Goal: Complete application form

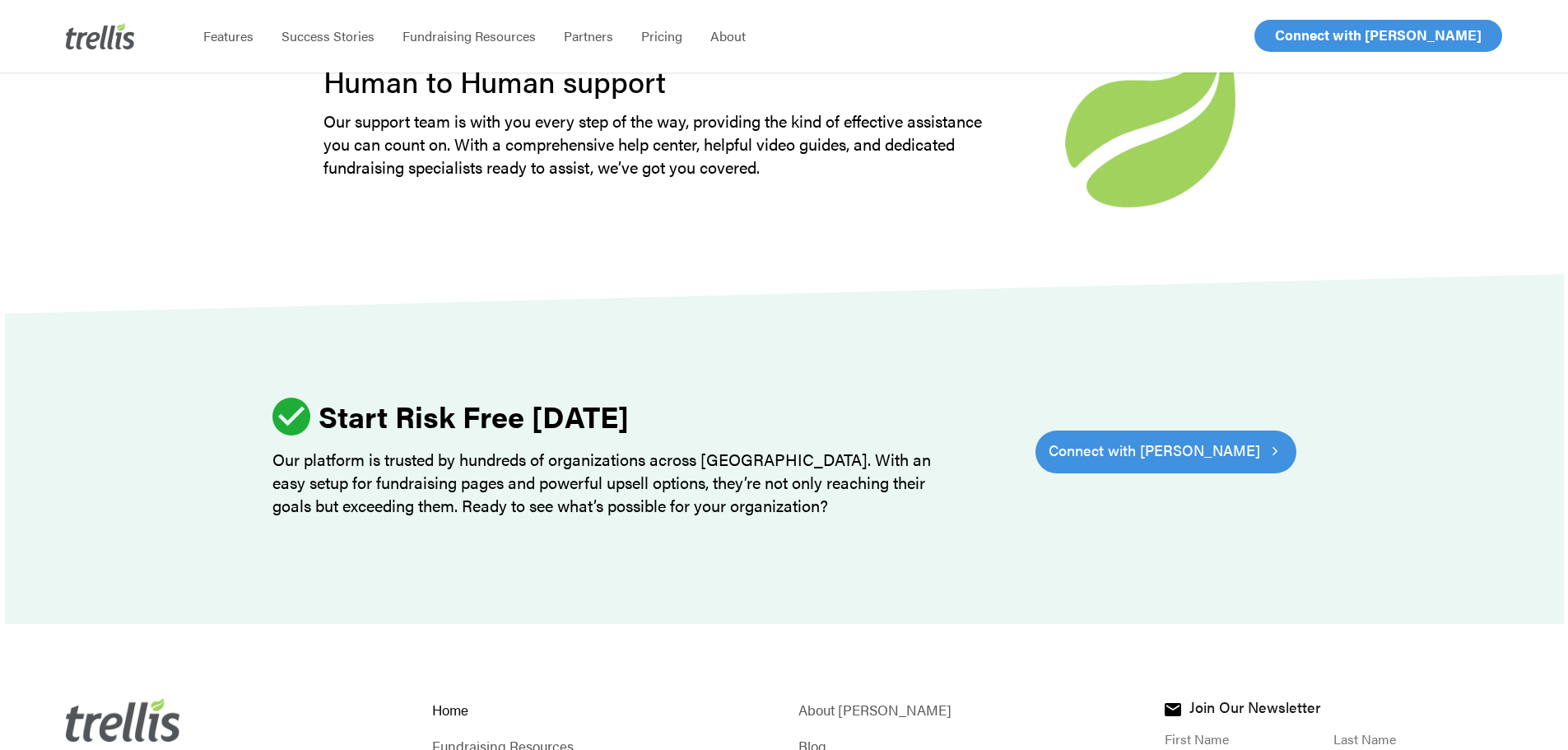
scroll to position [5125, 0]
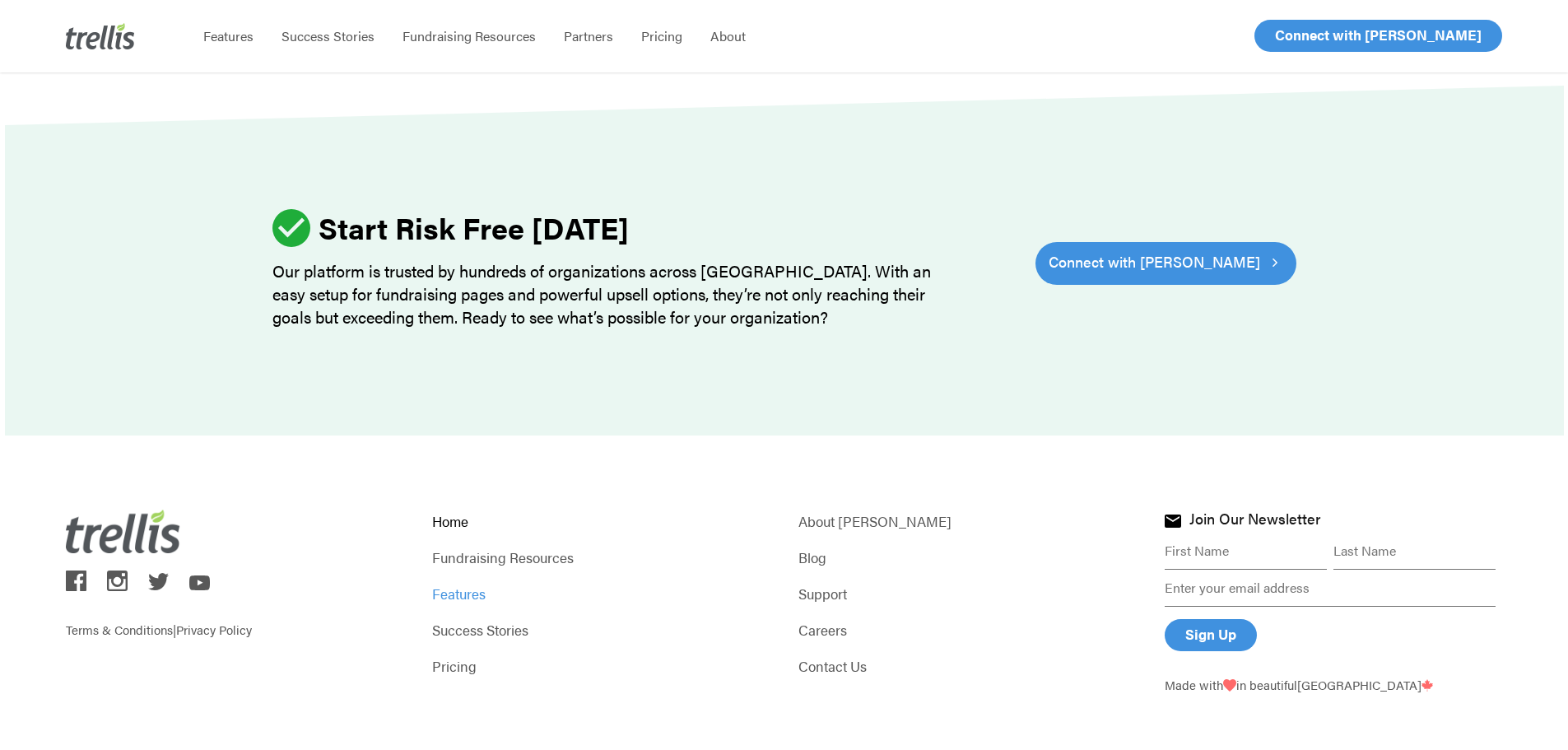
click at [480, 582] on link "Features" at bounding box center [601, 593] width 338 height 23
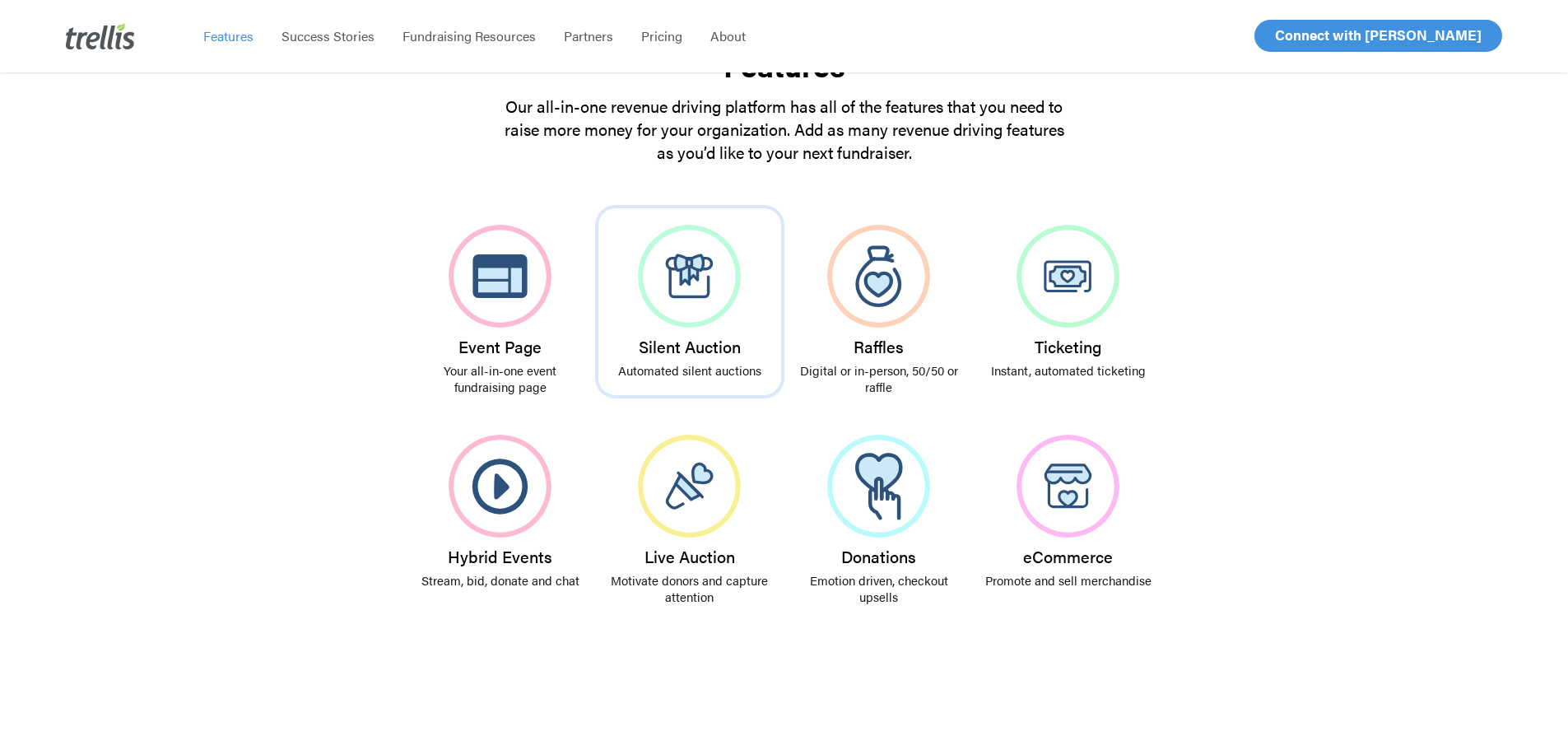
click at [659, 339] on h3 "Silent Auction" at bounding box center [690, 346] width 167 height 18
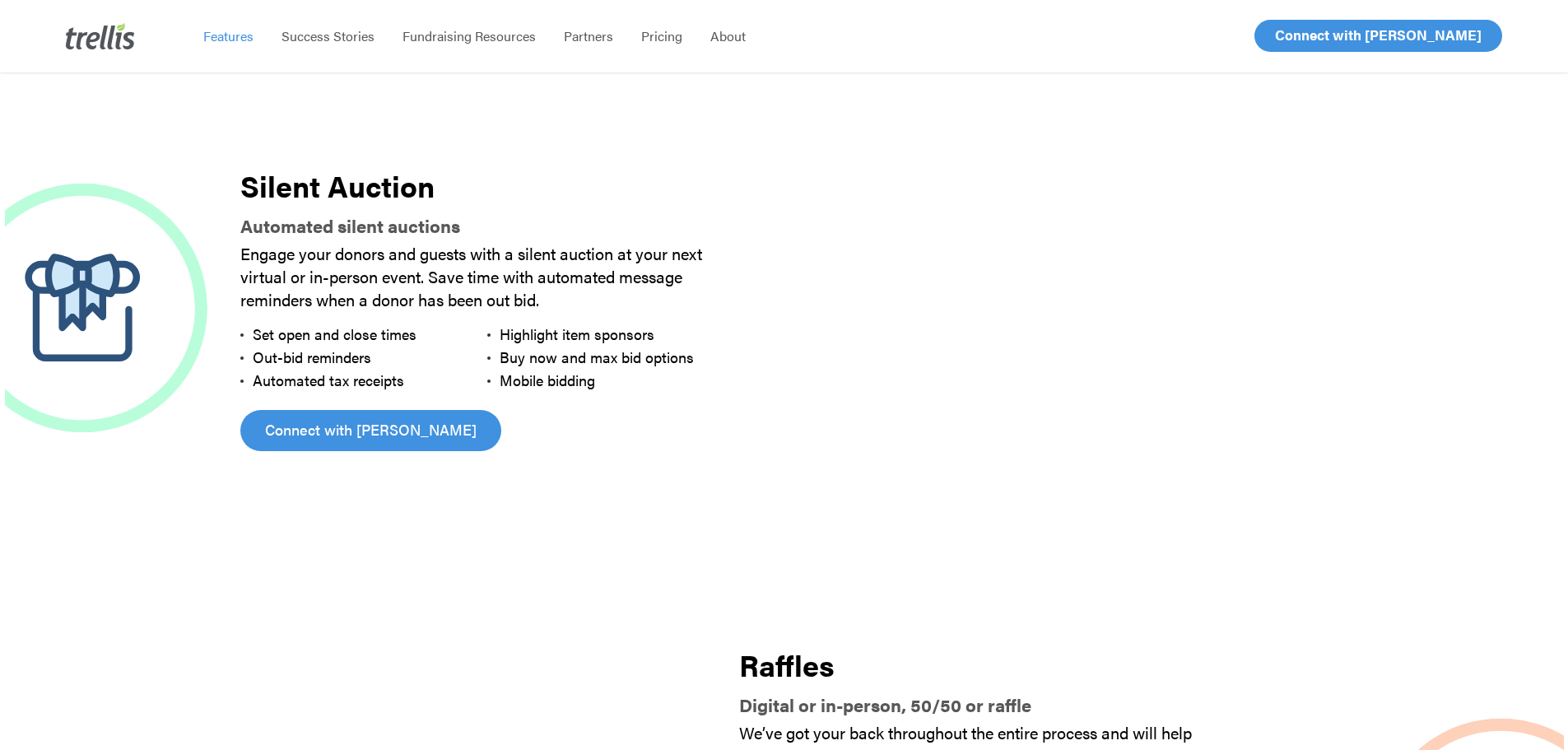
scroll to position [1351, 0]
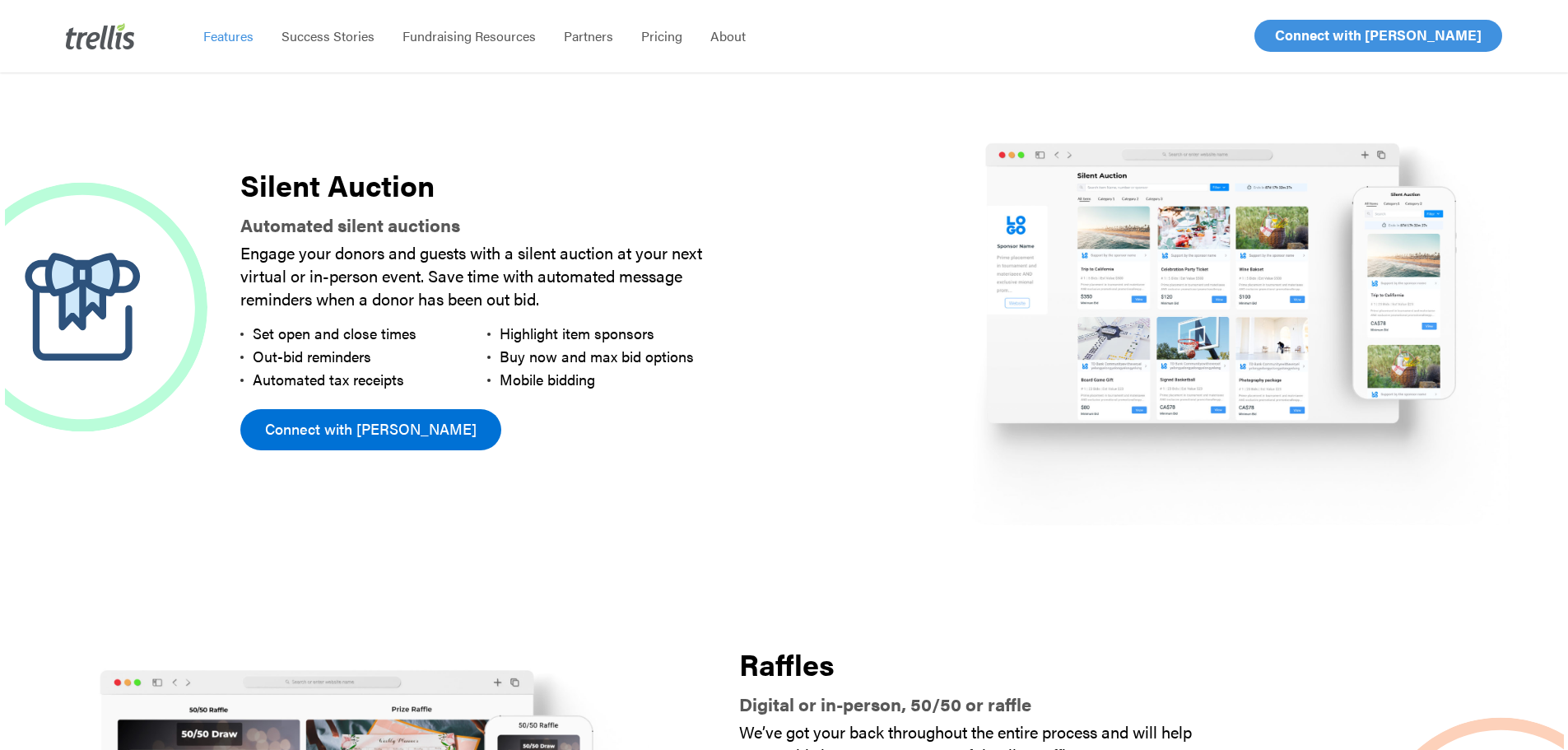
click at [397, 435] on link "Connect with [PERSON_NAME]" at bounding box center [371, 428] width 261 height 41
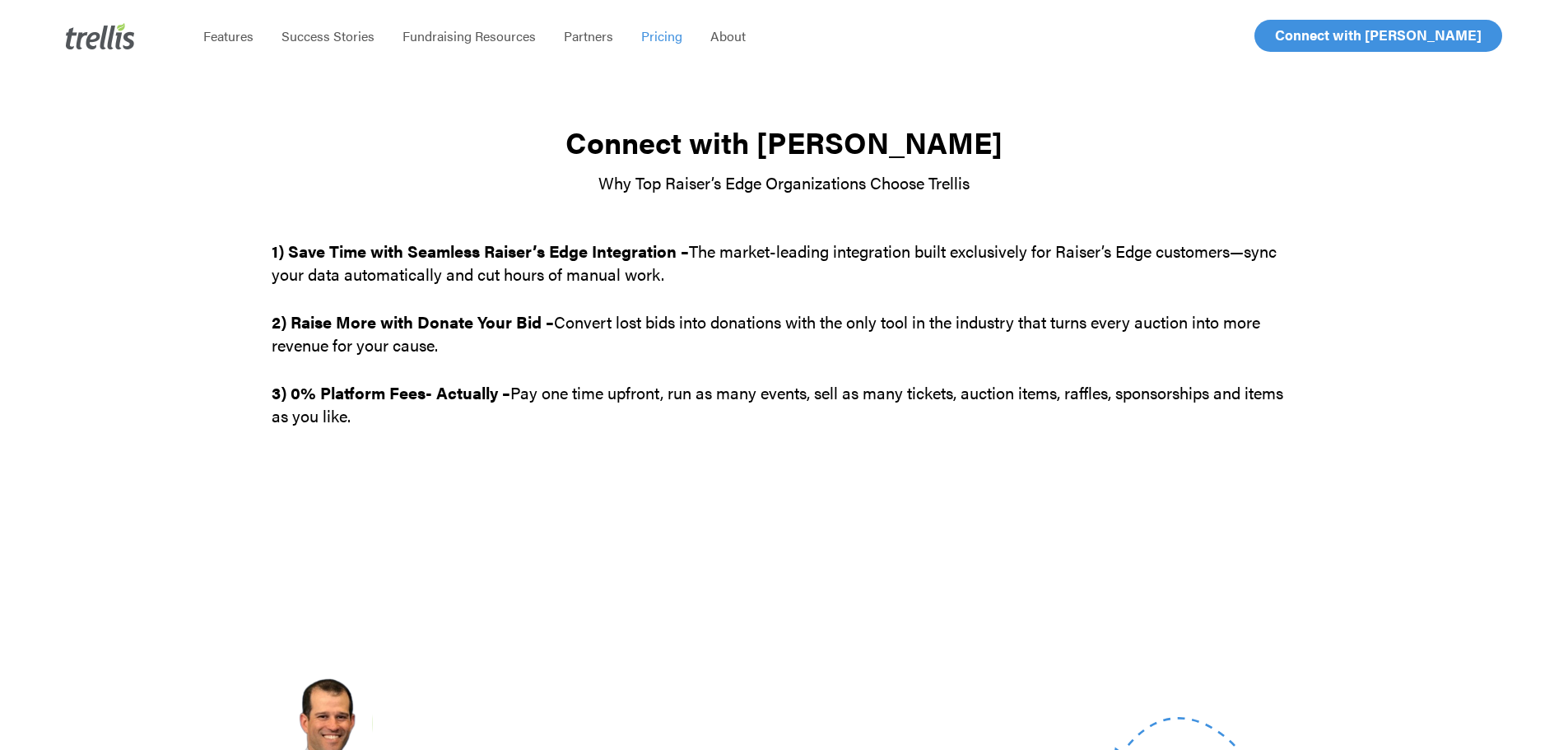
click at [656, 34] on span "Pricing" at bounding box center [661, 36] width 41 height 19
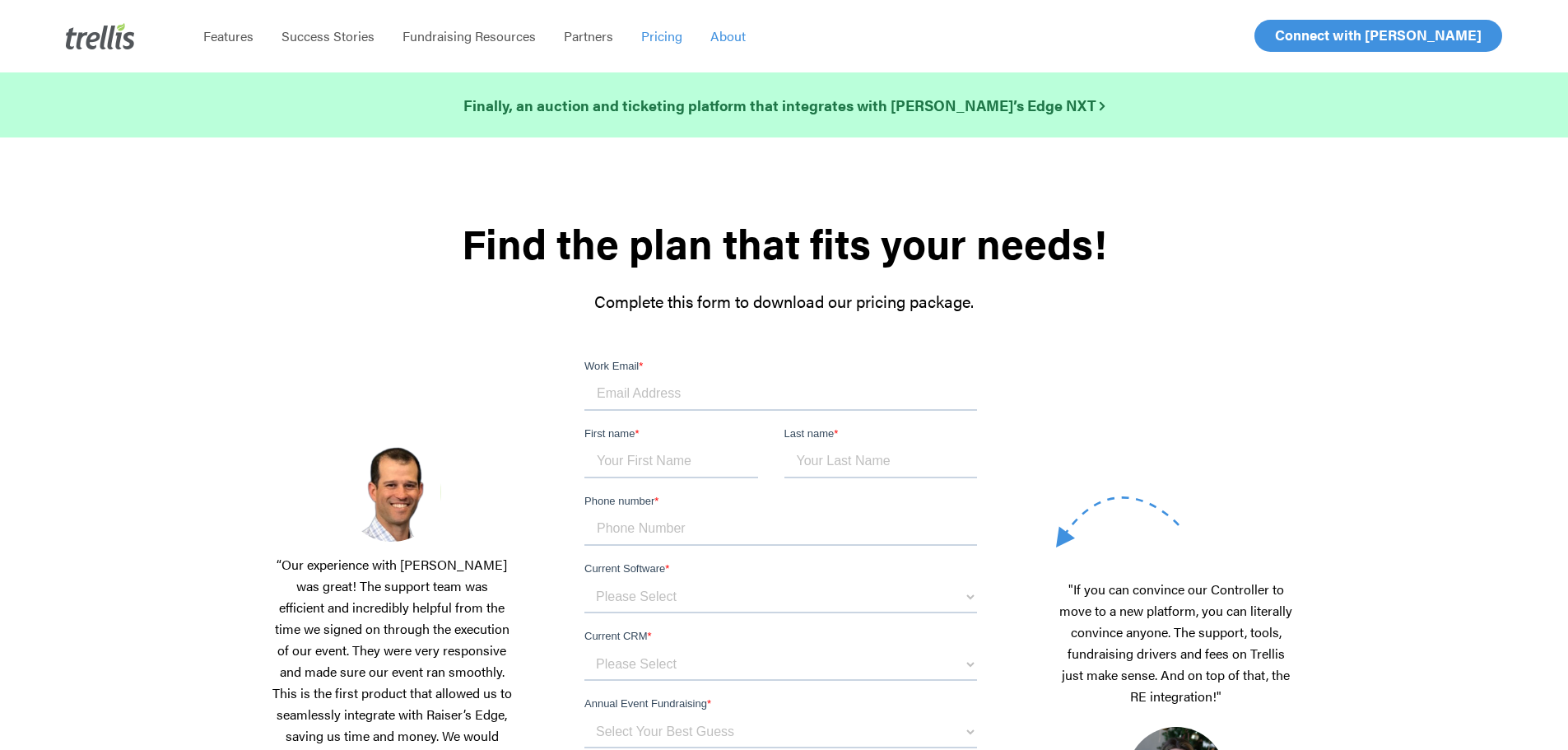
click at [736, 39] on span "About" at bounding box center [728, 36] width 35 height 19
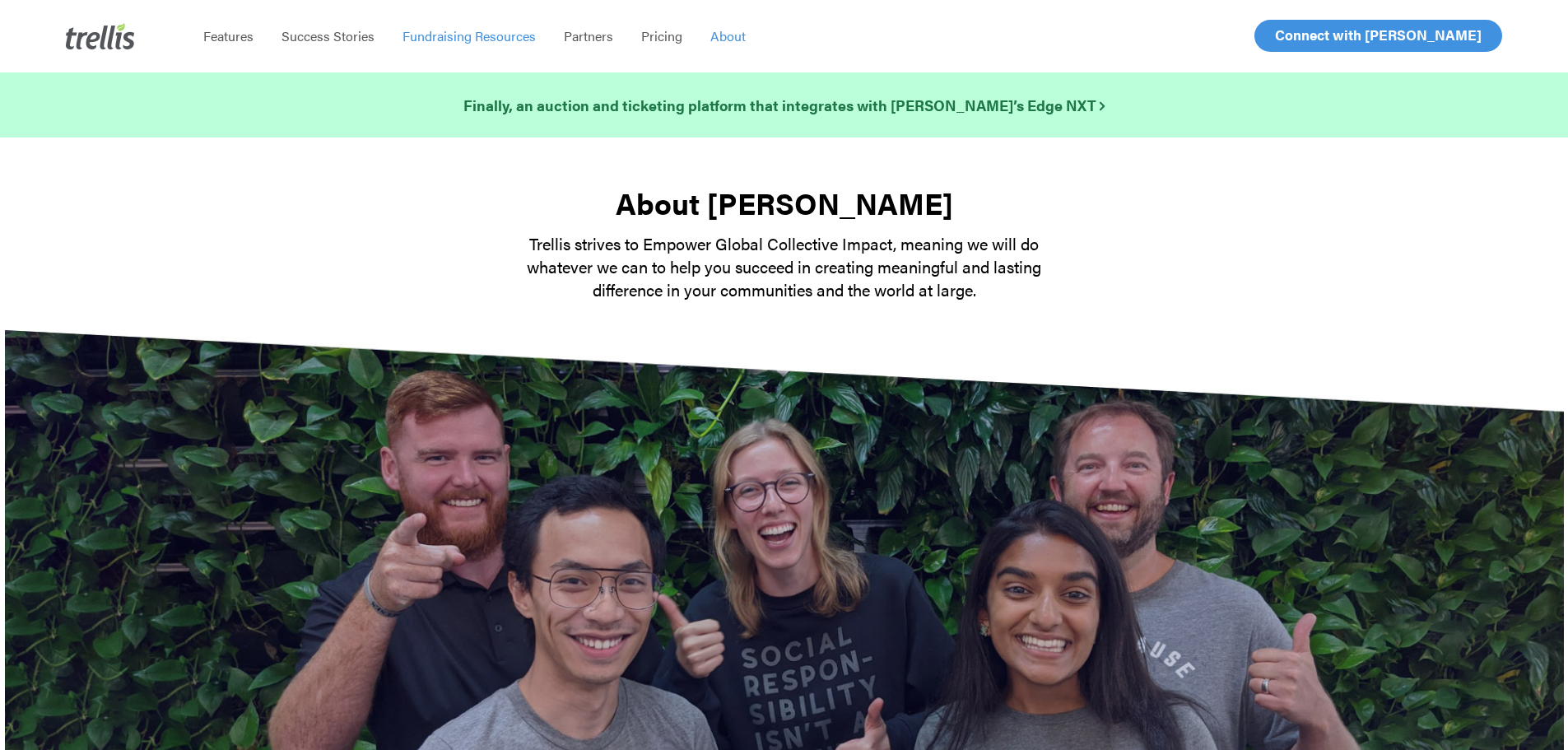
click at [504, 38] on span "Fundraising Resources" at bounding box center [468, 36] width 133 height 19
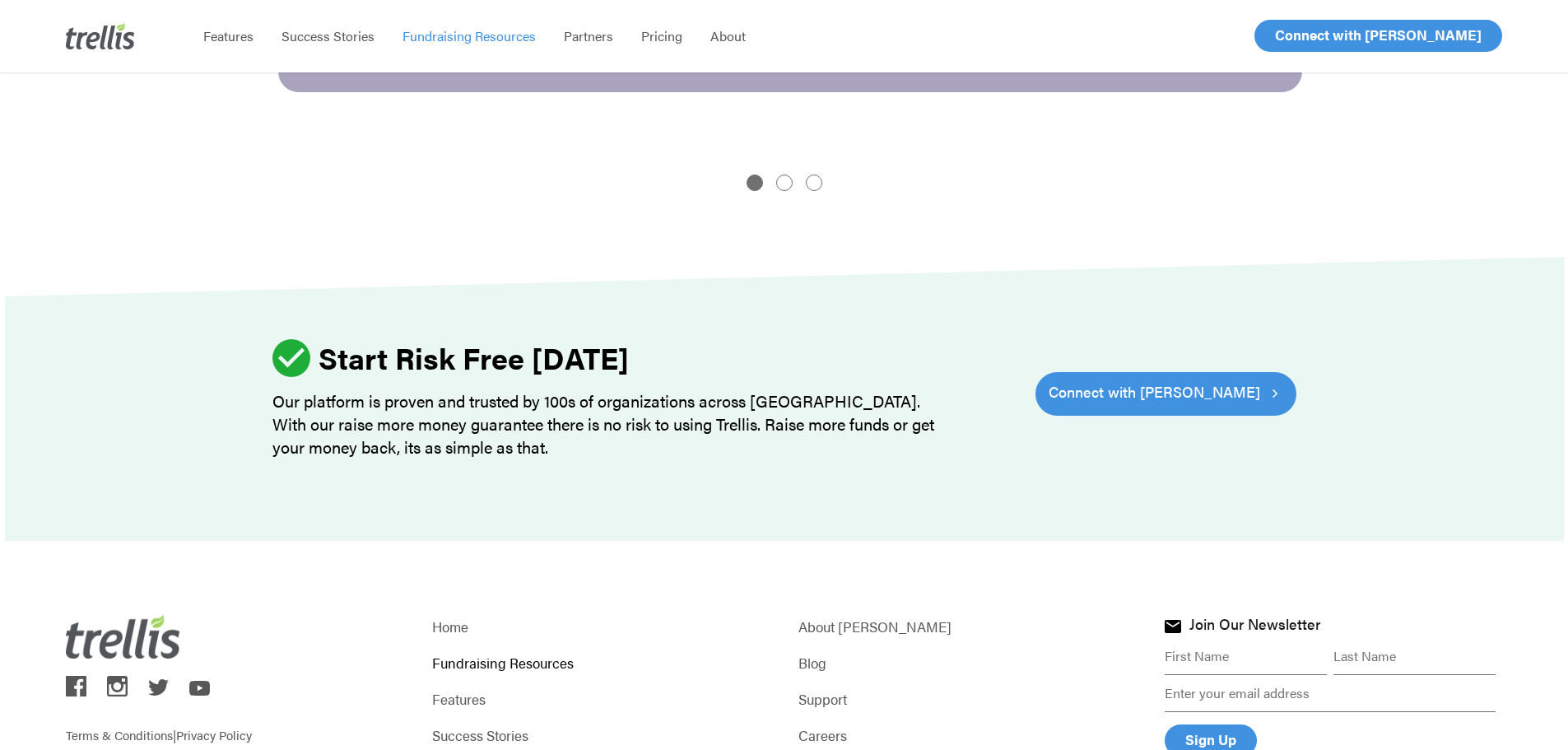
scroll to position [2195, 0]
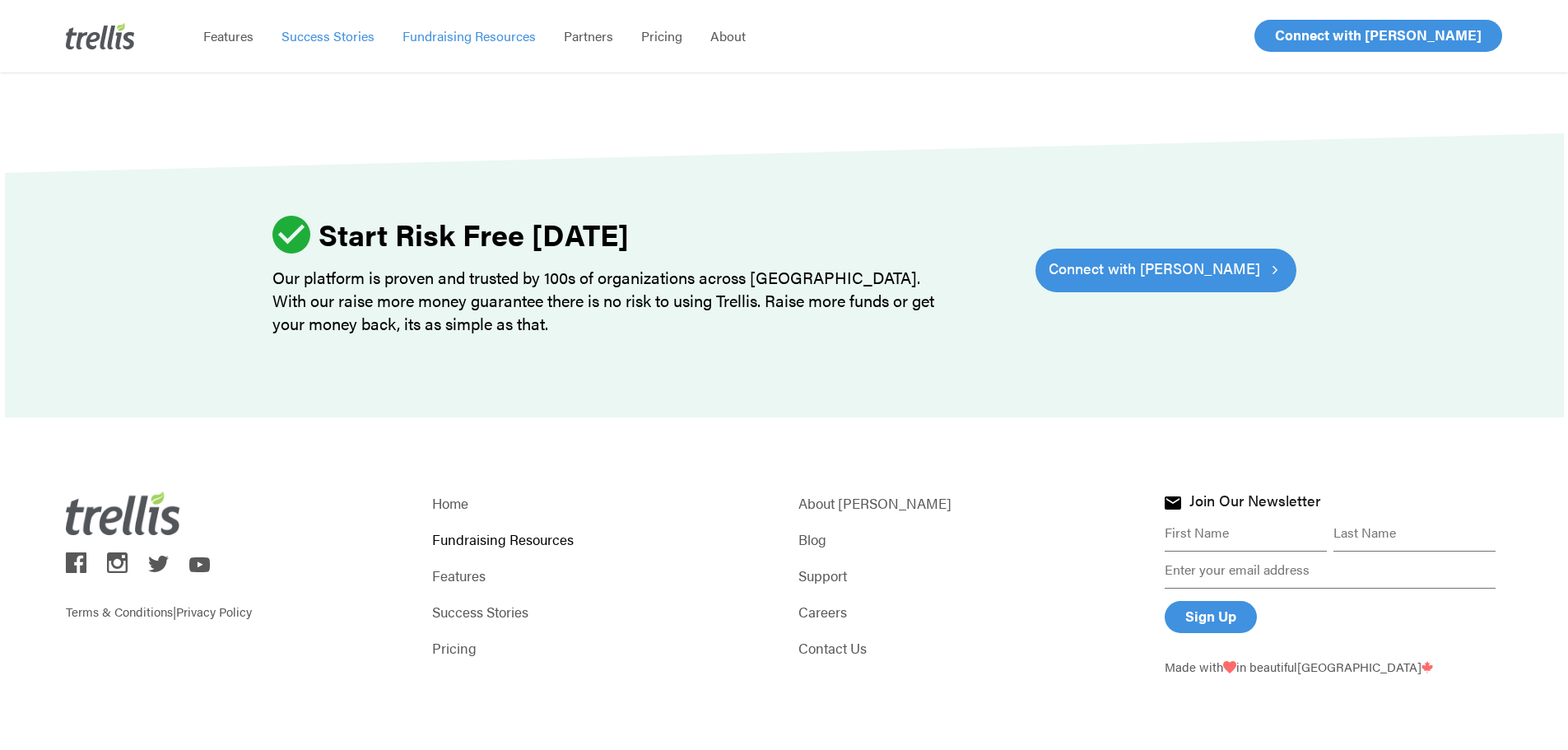
click at [361, 37] on span "Success Stories" at bounding box center [328, 36] width 93 height 19
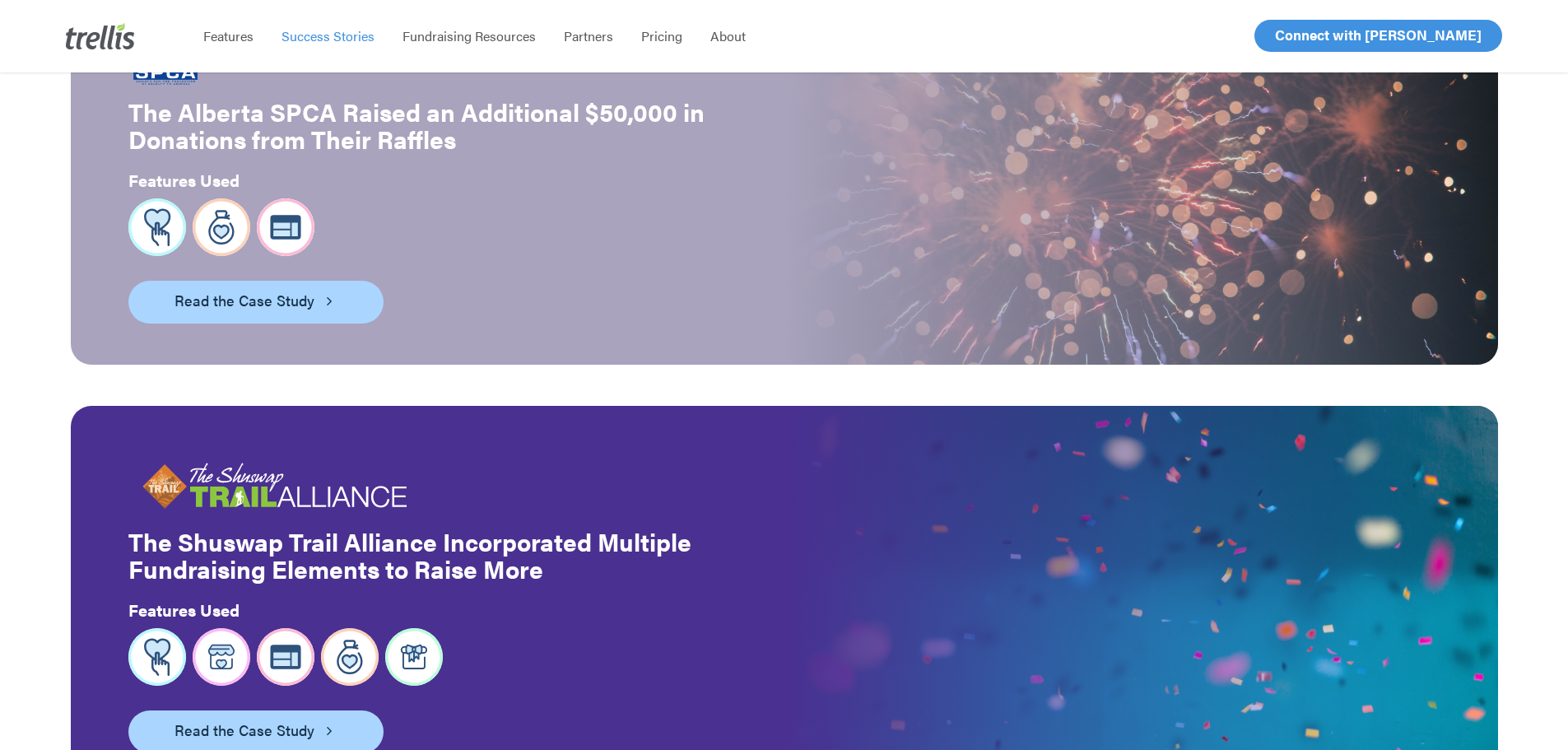
scroll to position [494, 0]
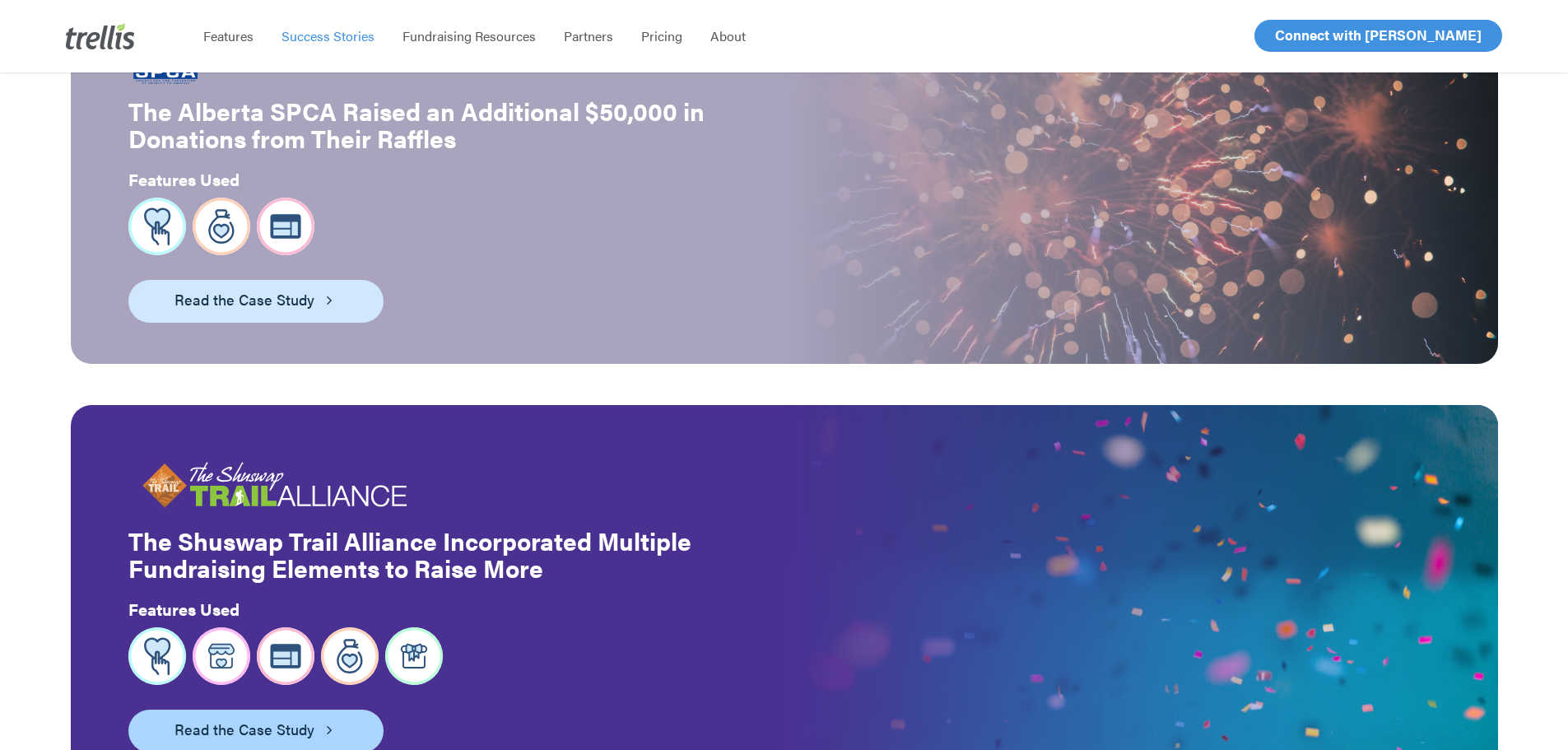
click at [323, 297] on link "Read the Case Study" at bounding box center [256, 301] width 255 height 43
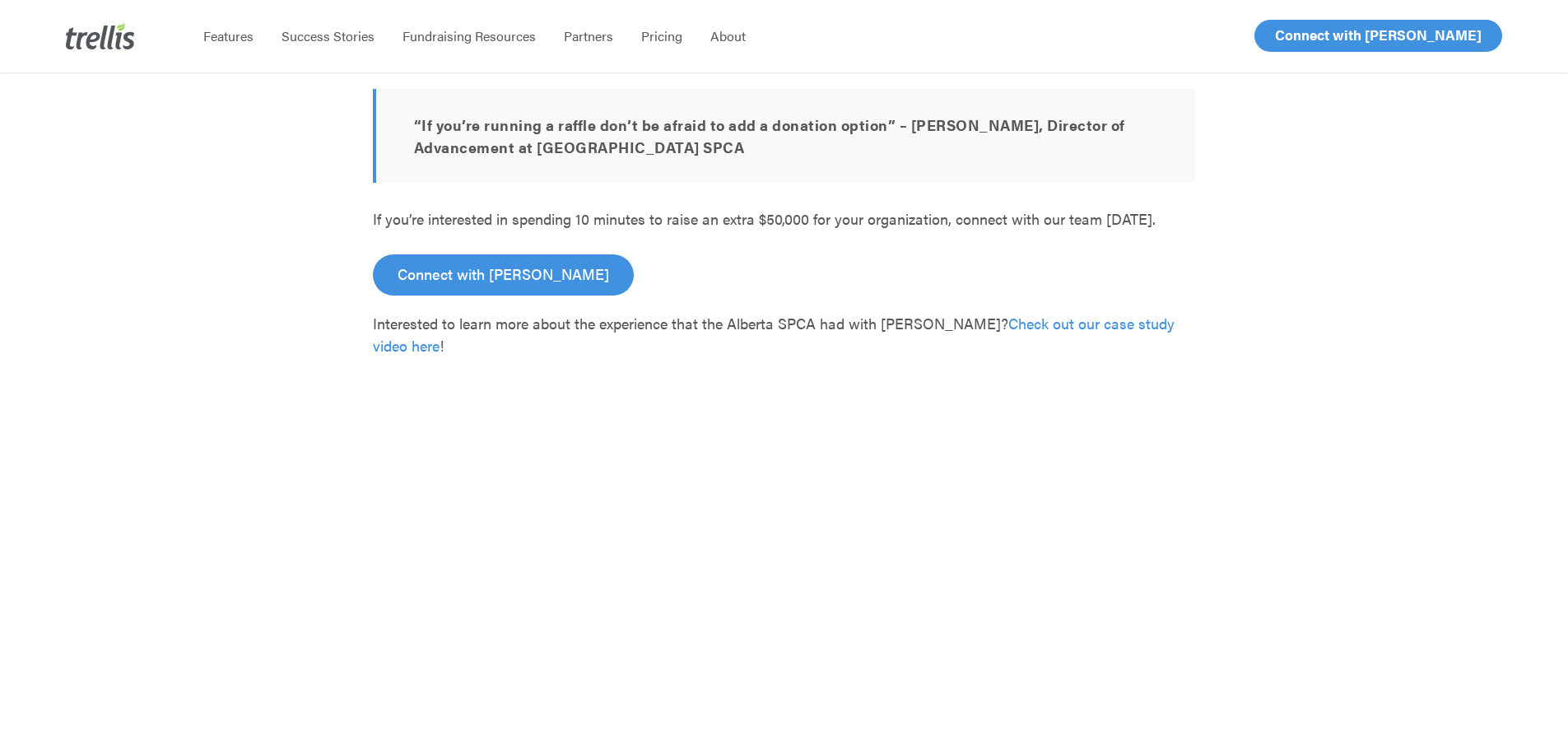
scroll to position [1810, 0]
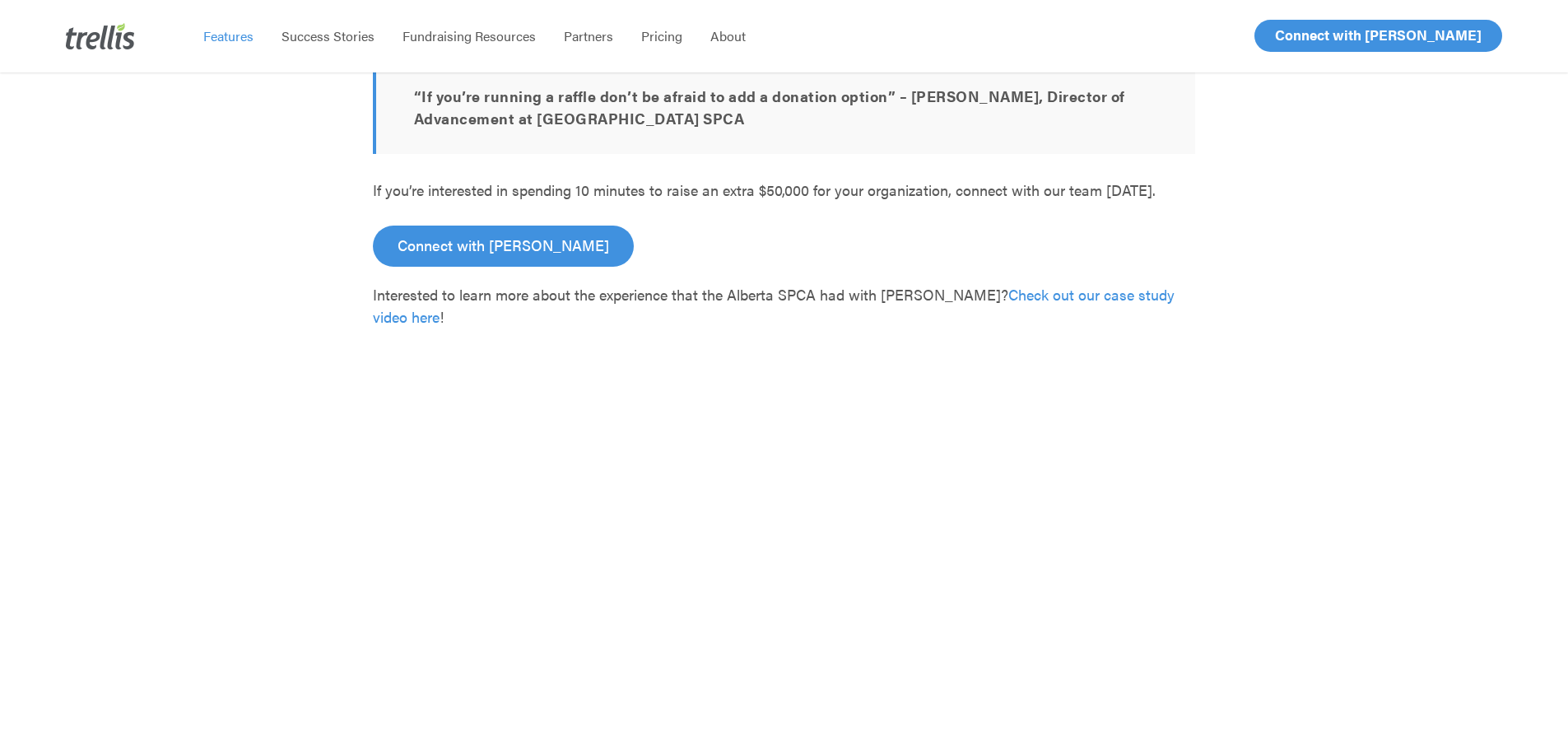
click at [255, 37] on link "Features" at bounding box center [228, 36] width 79 height 16
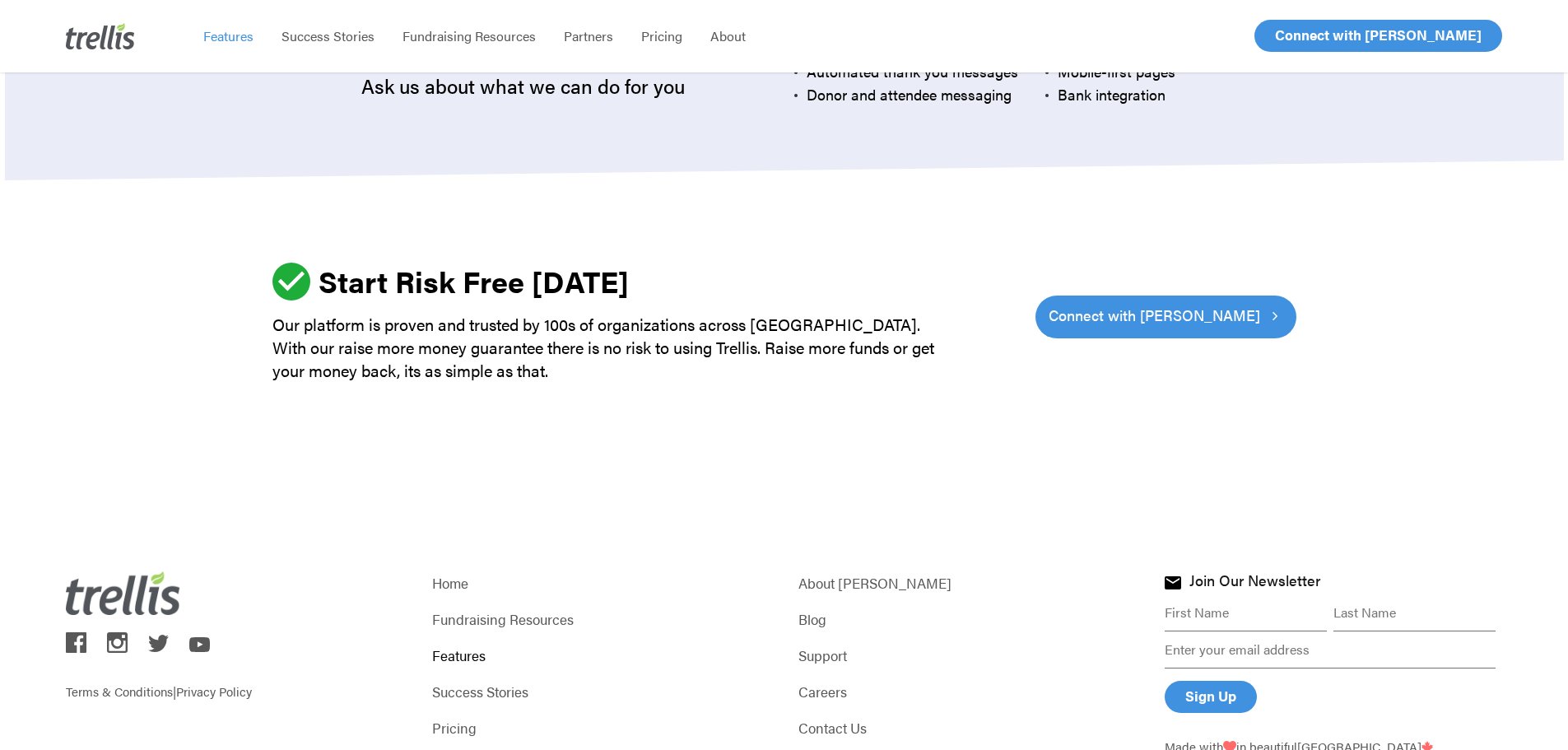
scroll to position [5015, 0]
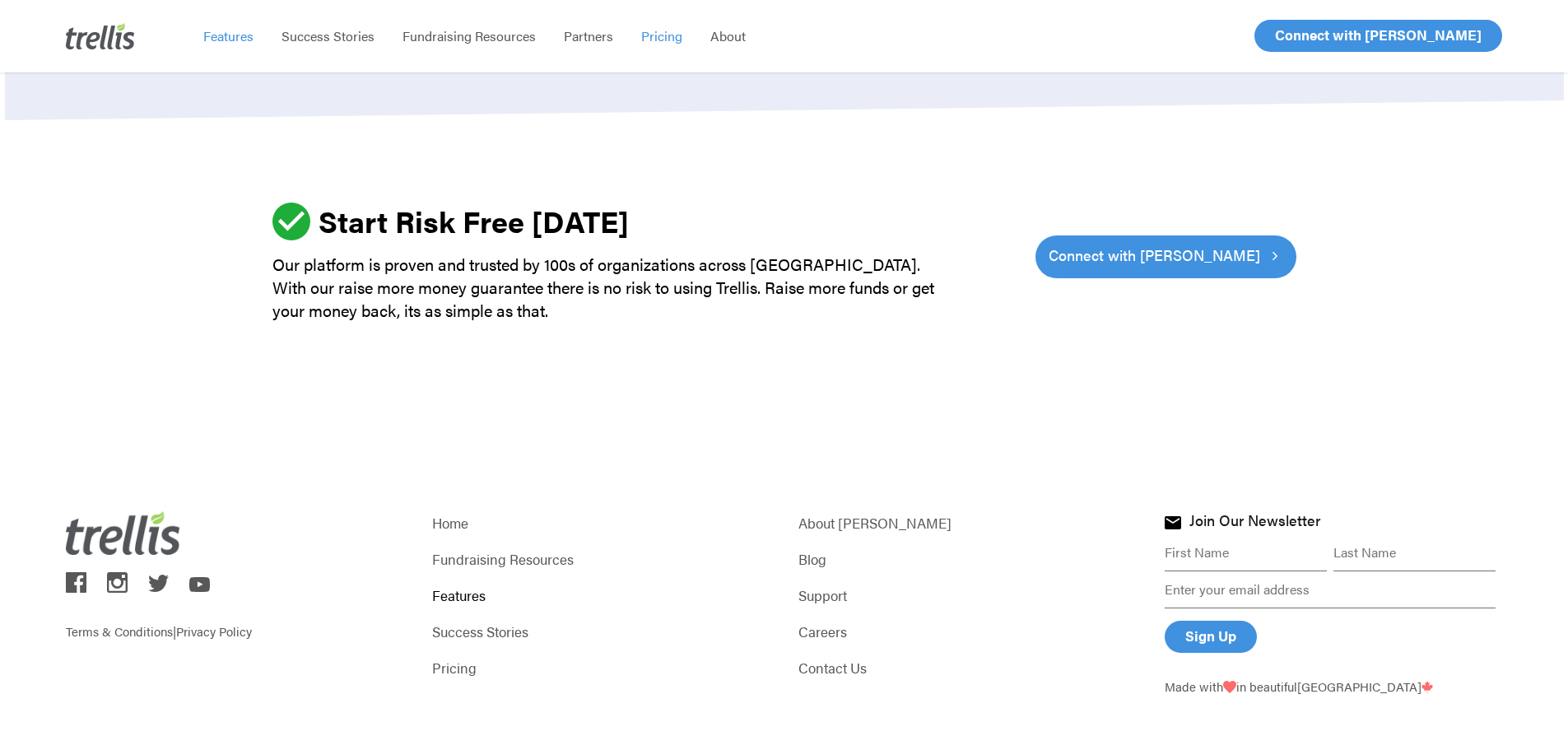
click at [659, 39] on span "Pricing" at bounding box center [661, 36] width 41 height 19
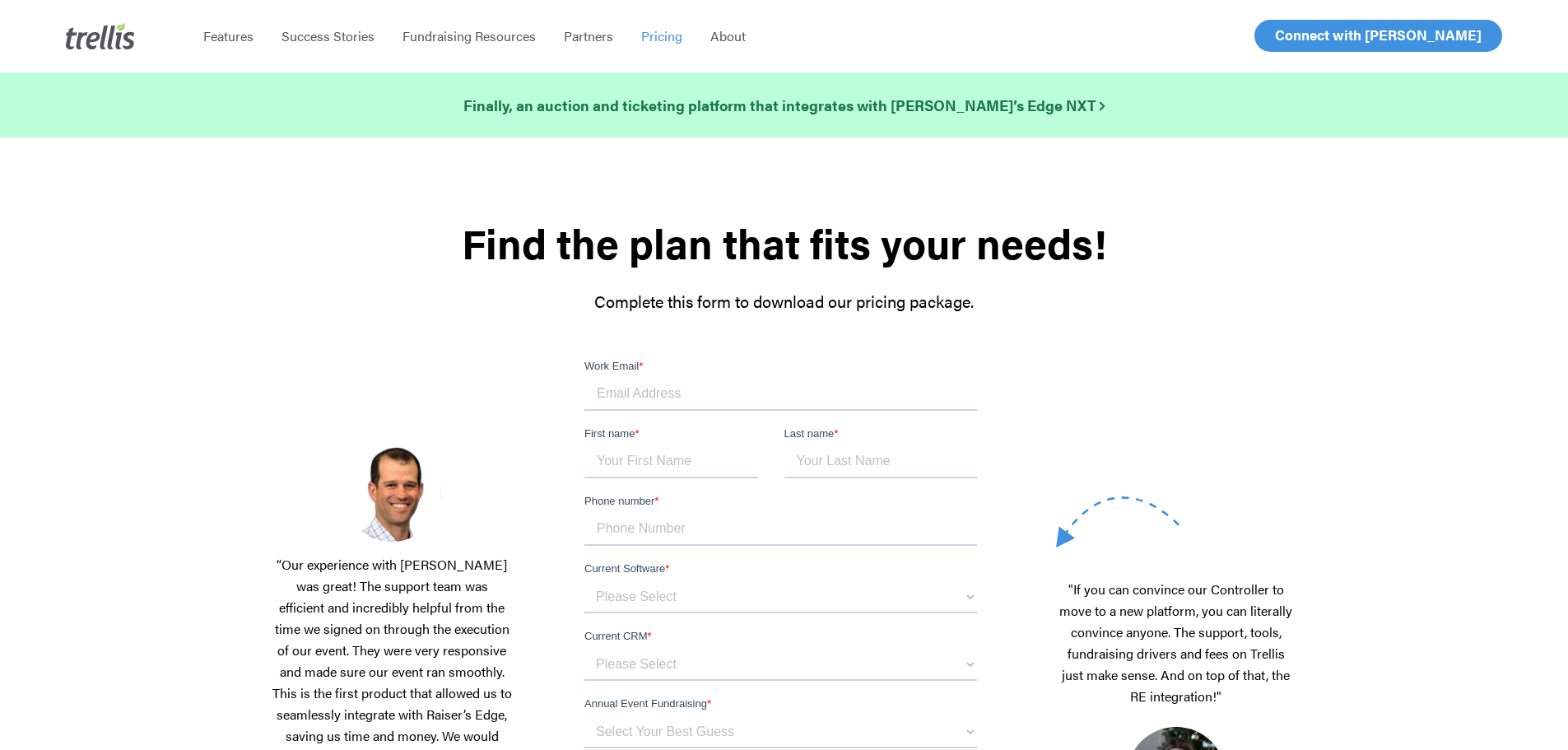
click at [687, 387] on input "Work Email *" at bounding box center [781, 393] width 393 height 33
type input "rolamont@rockwernacademy.org"
type input "Robyn"
type input "Lamont"
type input "15139843770"
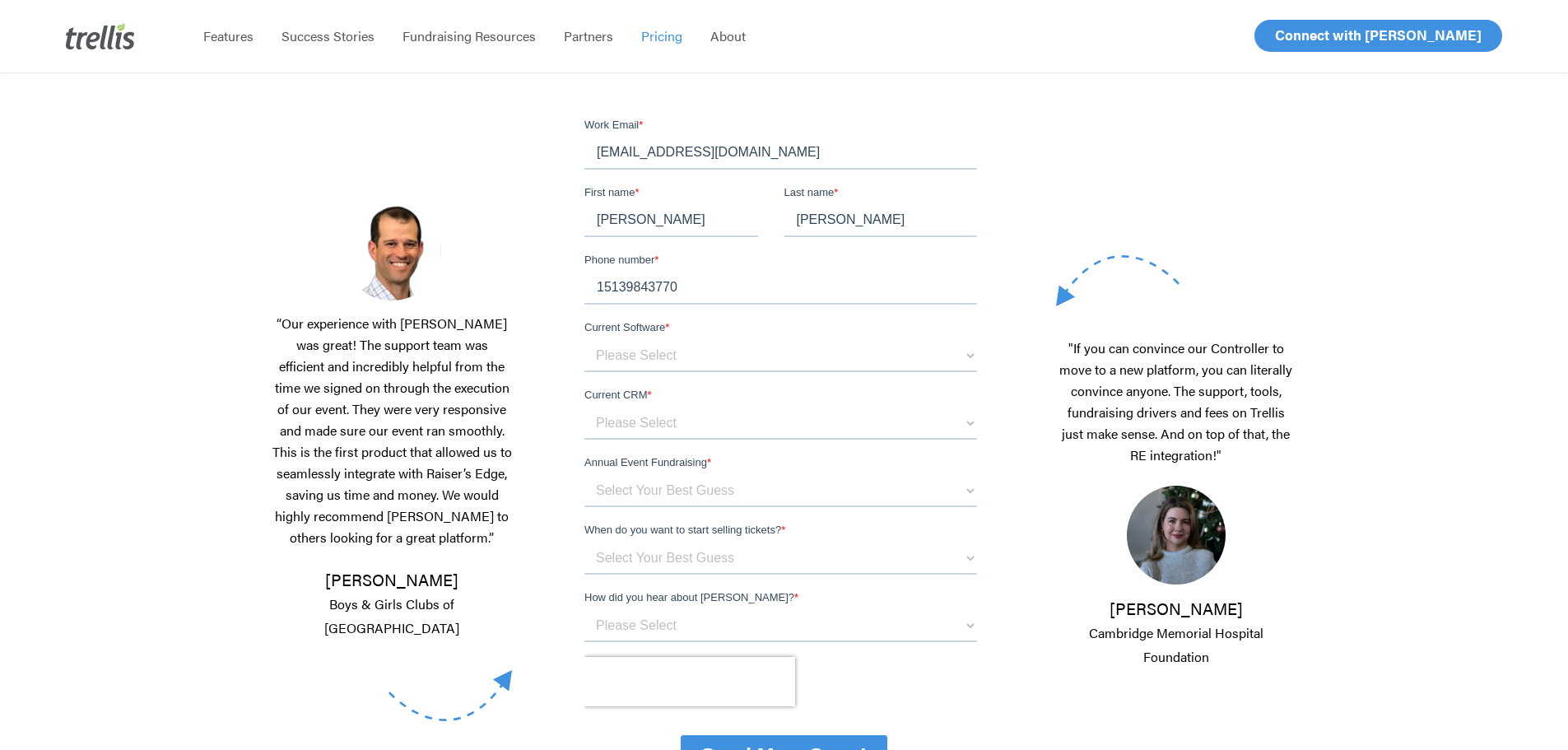
scroll to position [247, 0]
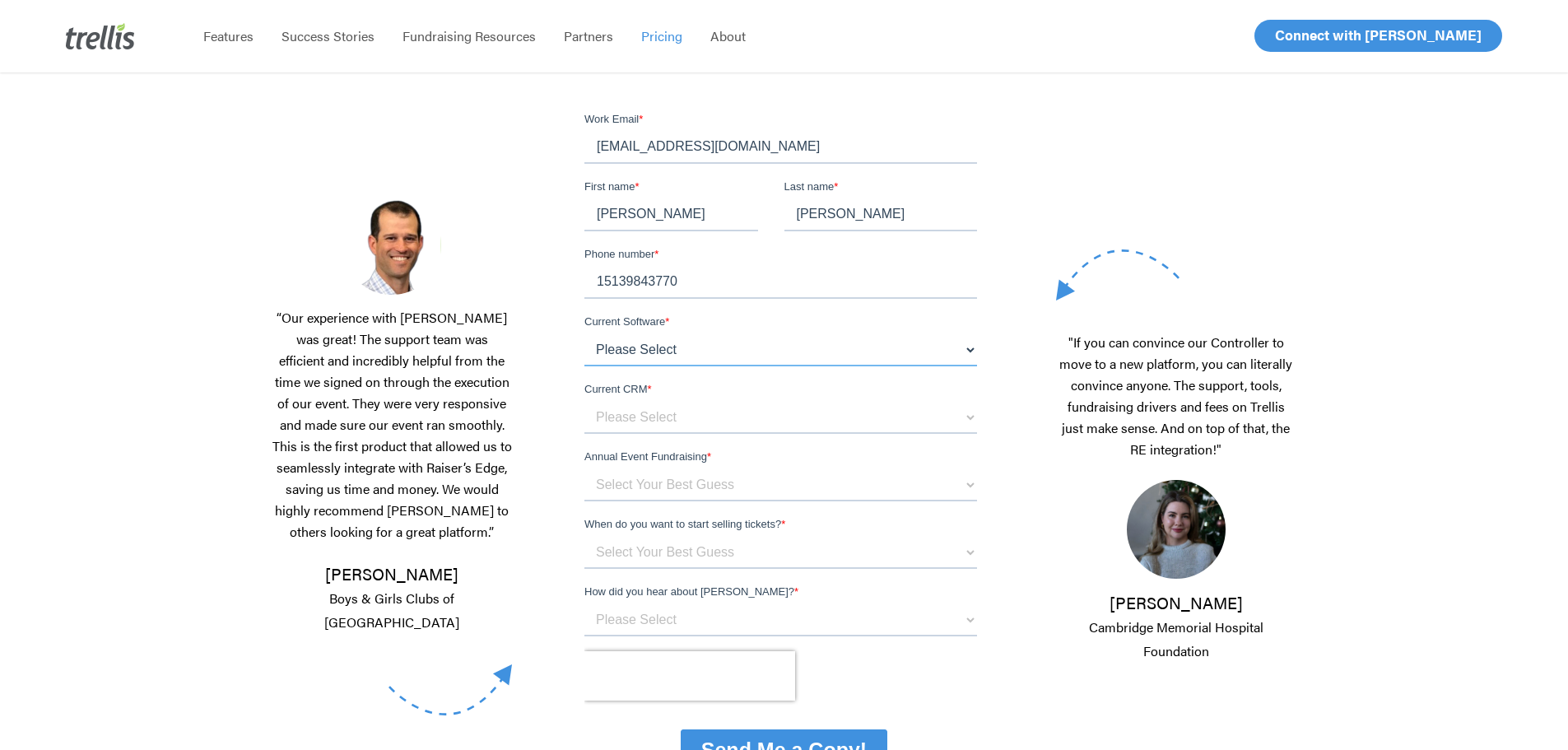
click at [667, 342] on select "Please Select OneCause Givesmart GreaterGiving Givergy Other" at bounding box center [781, 349] width 393 height 33
select select "GreaterGiving"
click at [585, 333] on select "Please Select OneCause Givesmart GreaterGiving Givergy Other" at bounding box center [781, 349] width 393 height 33
click at [664, 417] on select "Please Select Blackbaud Raiser's Edge Salesforce Donor Perfect Veracross Virtuo…" at bounding box center [781, 417] width 393 height 33
select select "Blackbaud Raiser's Edge"
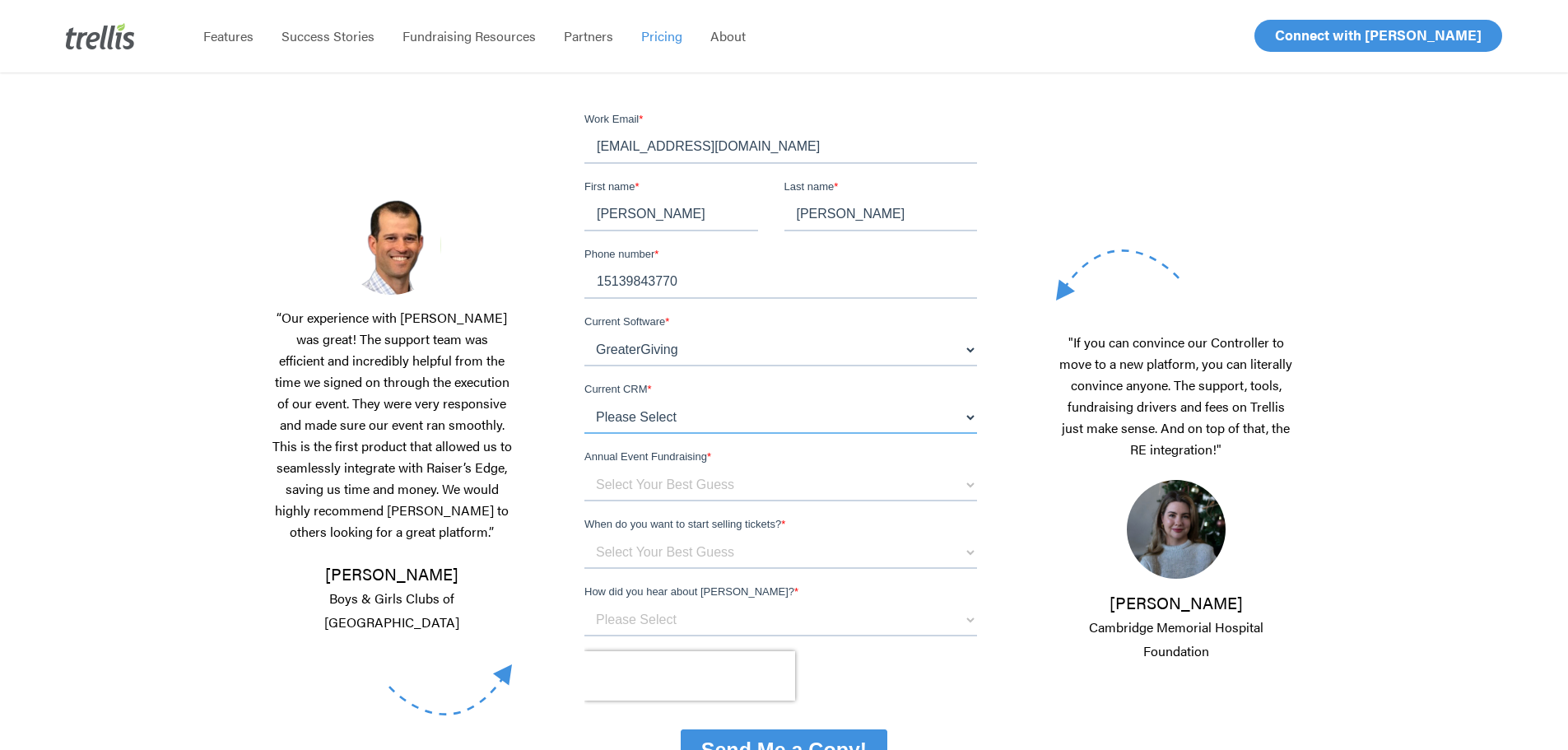
click at [585, 401] on select "Please Select Blackbaud Raiser's Edge Salesforce Donor Perfect Veracross Virtuo…" at bounding box center [781, 417] width 393 height 33
click at [668, 491] on select "Select Your Best Guess below $150k per year $150k - $500k $500k+" at bounding box center [781, 484] width 393 height 33
click at [662, 483] on select "Select Your Best Guess below $150k per year $150k - $500k $500k+" at bounding box center [781, 484] width 393 height 33
click at [661, 481] on select "Select Your Best Guess below $150k per year $150k - $500k $500k+" at bounding box center [781, 484] width 393 height 33
select select "below $150k per year"
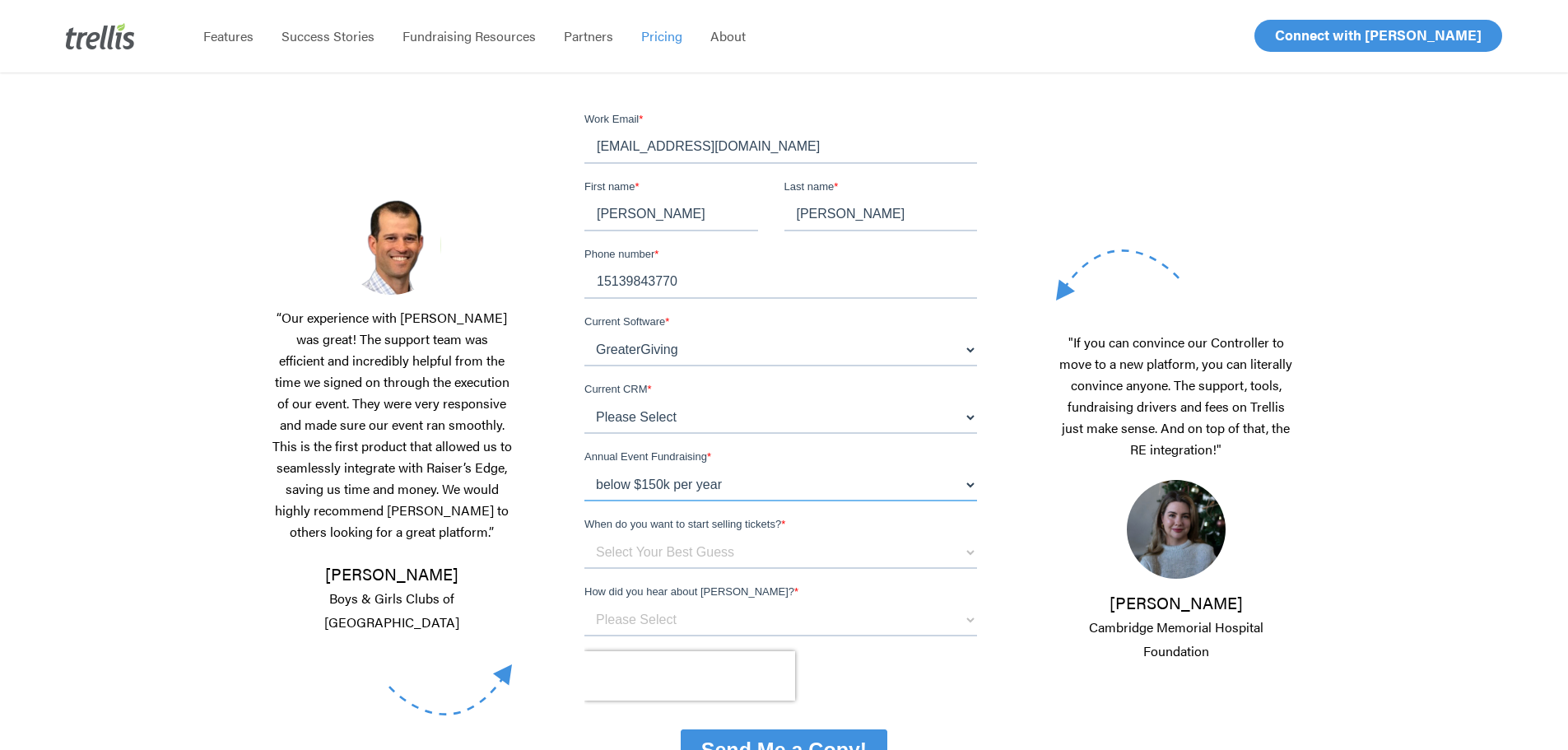
click at [585, 468] on select "Select Your Best Guess below $150k per year $150k - $500k $500k+" at bounding box center [781, 484] width 393 height 33
click at [668, 553] on select "Select Your Best Guess Unsure 1 - 3 months 3 - 6 months 6 months + Immediately" at bounding box center [781, 551] width 393 height 33
select select "1 - 3 months"
click at [585, 535] on select "Select Your Best Guess Unsure 1 - 3 months 3 - 6 months 6 months + Immediately" at bounding box center [781, 551] width 393 height 33
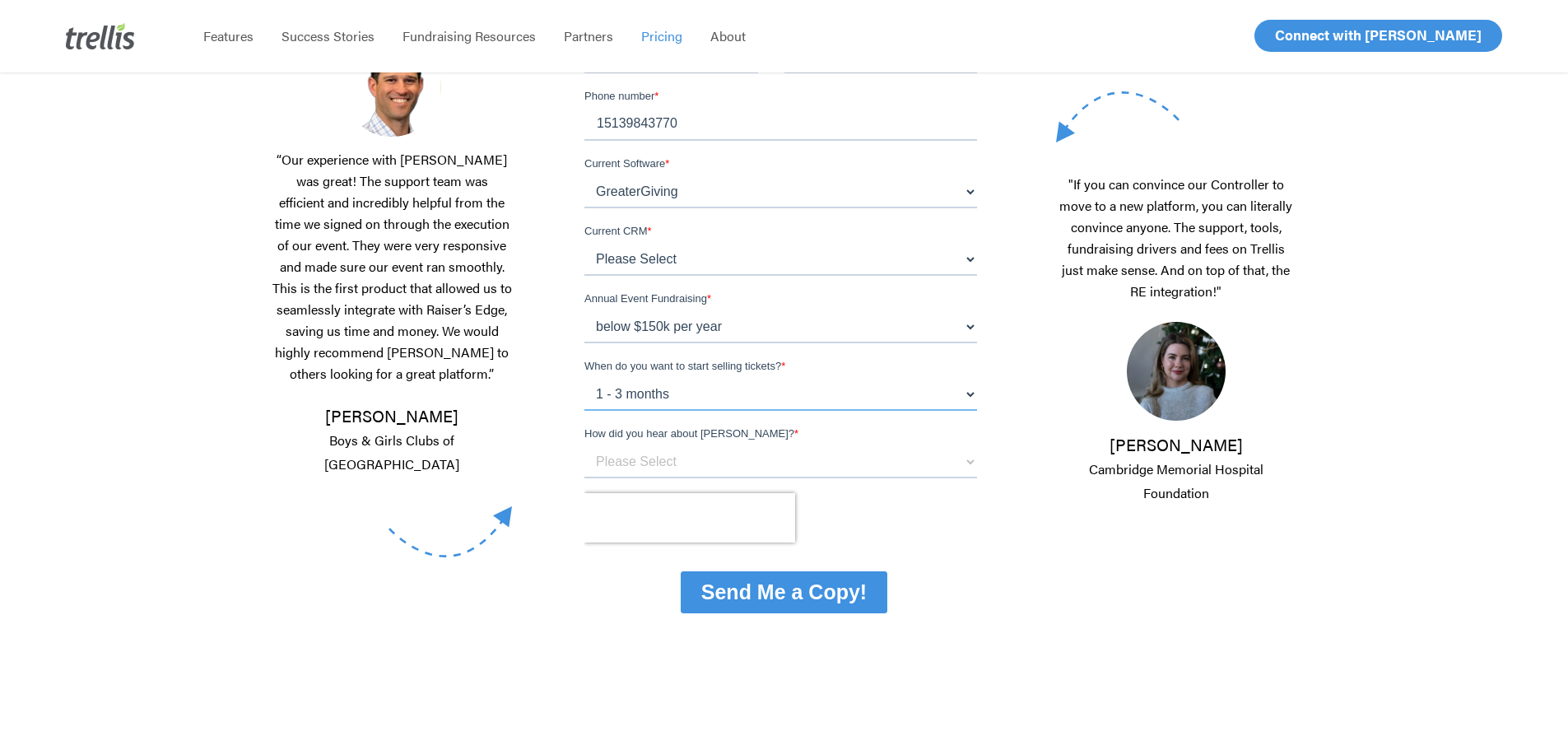
scroll to position [411, 0]
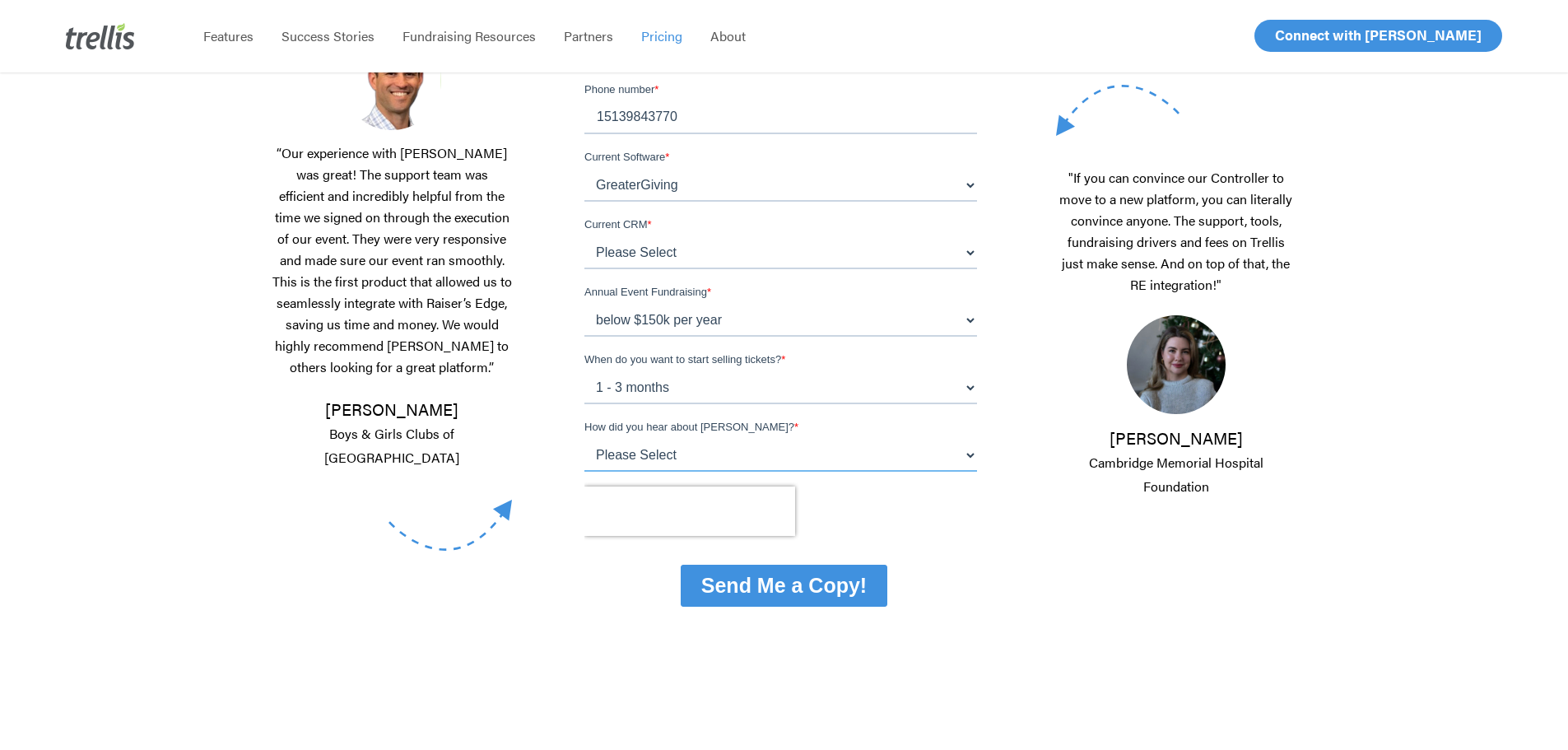
click at [654, 452] on select "Please Select Referral From a Friend Attended an Event that Used Trellis Blackb…" at bounding box center [781, 455] width 393 height 33
select select "Blackbaud Sales Rep"
click at [585, 471] on select "Please Select Referral From a Friend Attended an Event that Used Trellis Blackb…" at bounding box center [781, 455] width 393 height 33
click at [739, 602] on input "Send Me a Copy!" at bounding box center [784, 585] width 206 height 42
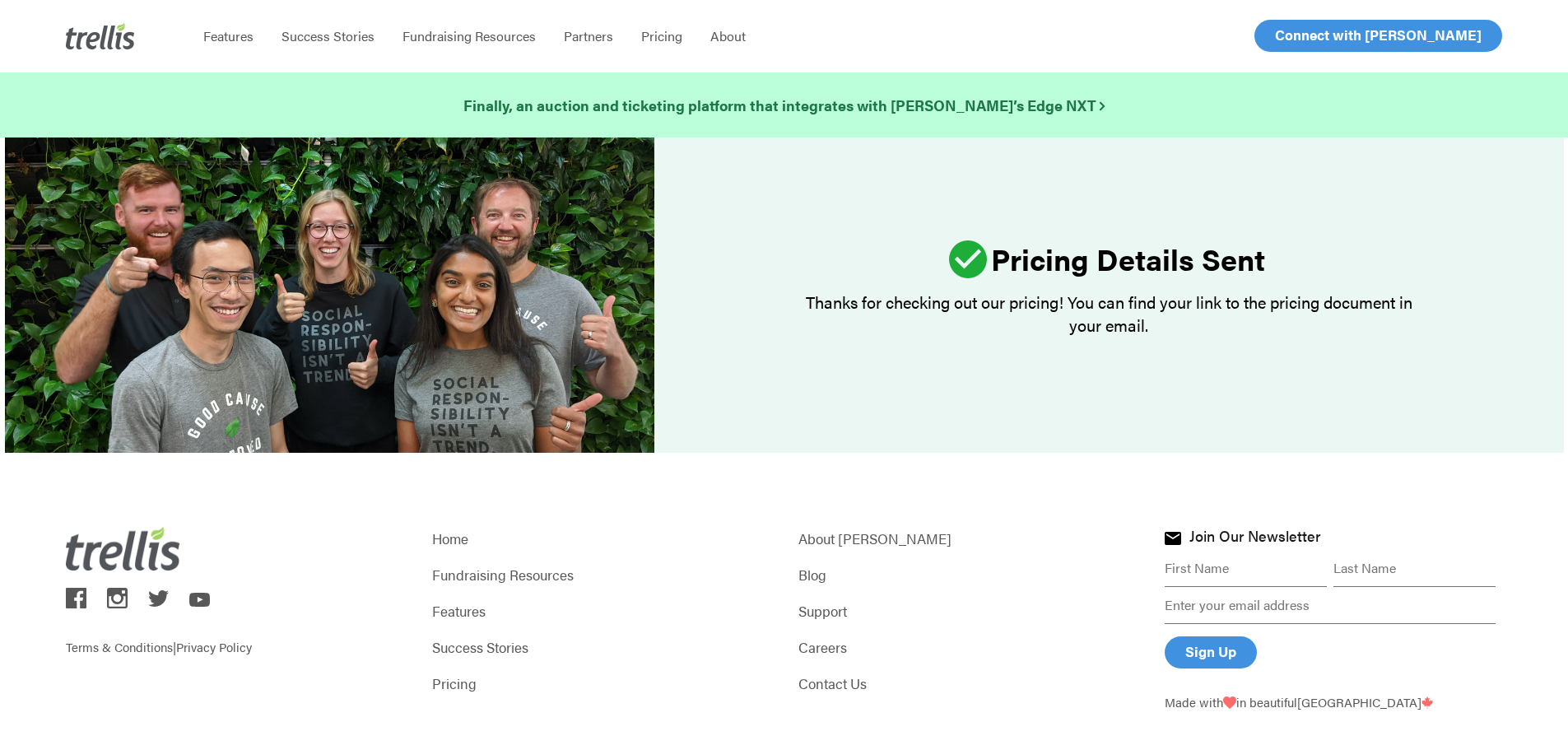
click at [719, 46] on li "About" at bounding box center [728, 36] width 63 height 73
click at [718, 37] on span "About" at bounding box center [728, 36] width 35 height 19
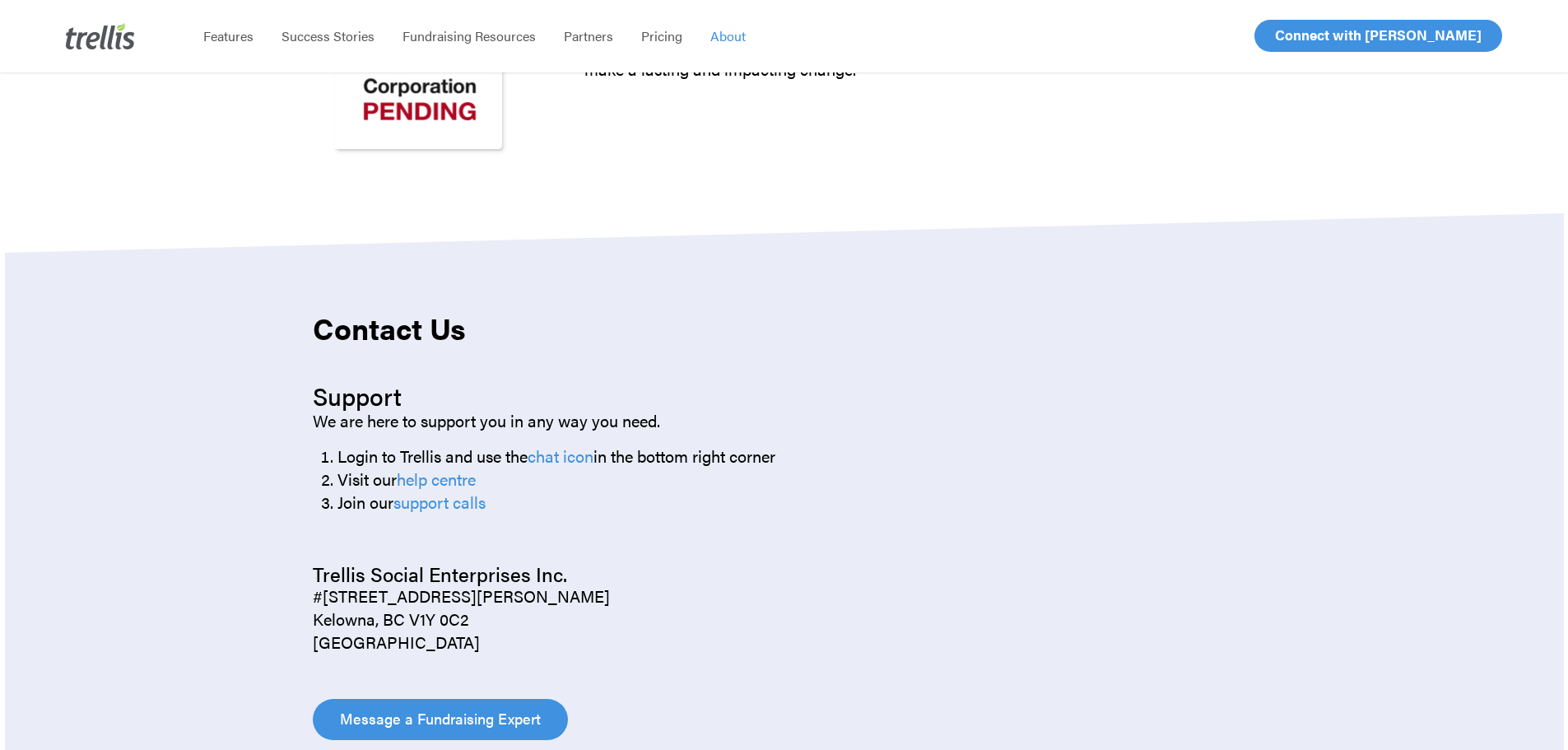
scroll to position [1810, 0]
